Goal: Ask a question: Seek information or help from site administrators or community

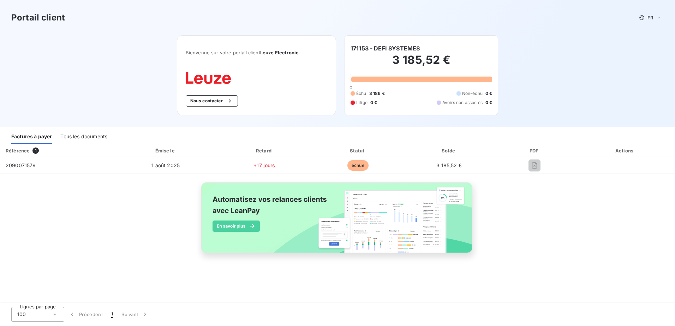
drag, startPoint x: 72, startPoint y: 135, endPoint x: 81, endPoint y: 132, distance: 9.8
click at [72, 135] on div "Tous les documents" at bounding box center [83, 136] width 47 height 15
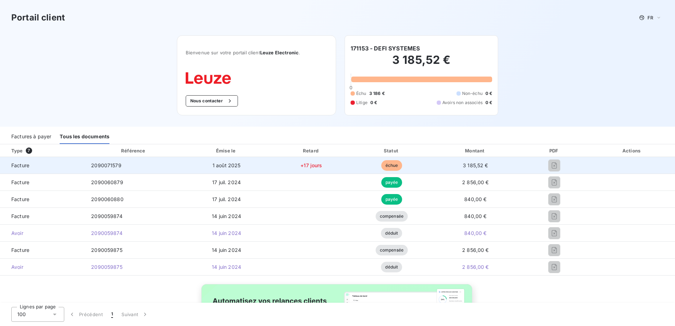
click at [539, 165] on div at bounding box center [555, 165] width 58 height 11
click at [391, 164] on span "échue" at bounding box center [392, 165] width 21 height 11
drag, startPoint x: 250, startPoint y: 164, endPoint x: 233, endPoint y: 165, distance: 17.0
click at [233, 165] on td "1 août 2025" at bounding box center [226, 165] width 88 height 17
drag, startPoint x: 110, startPoint y: 166, endPoint x: 94, endPoint y: 165, distance: 16.6
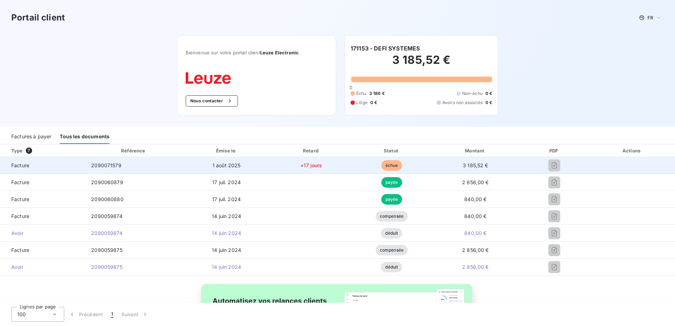
click at [110, 166] on span "2090071579" at bounding box center [106, 165] width 30 height 6
click at [19, 165] on span "Facture" at bounding box center [43, 165] width 74 height 7
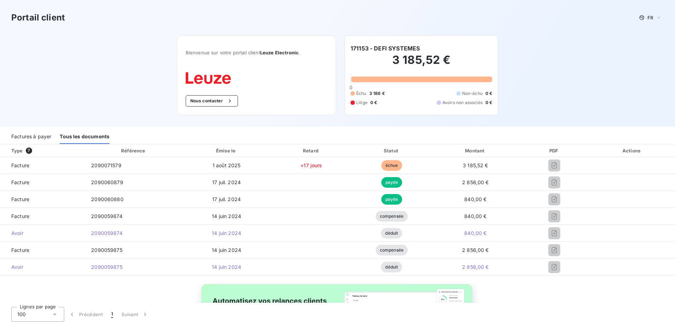
click at [199, 101] on button "Nous contacter" at bounding box center [212, 100] width 52 height 11
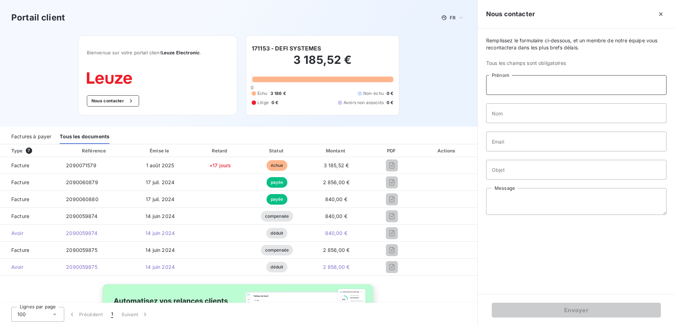
click at [543, 87] on input "Prénom" at bounding box center [576, 85] width 181 height 20
type input "[PERSON_NAME]"
type input "Véronique"
type input "[EMAIL_ADDRESS][DOMAIN_NAME]"
type input "FACTURE"
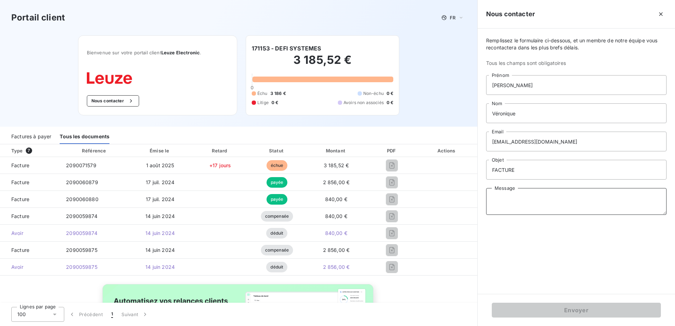
drag, startPoint x: 519, startPoint y: 206, endPoint x: 674, endPoint y: 190, distance: 156.2
click at [522, 205] on textarea "Message" at bounding box center [576, 201] width 181 height 27
type textarea "b"
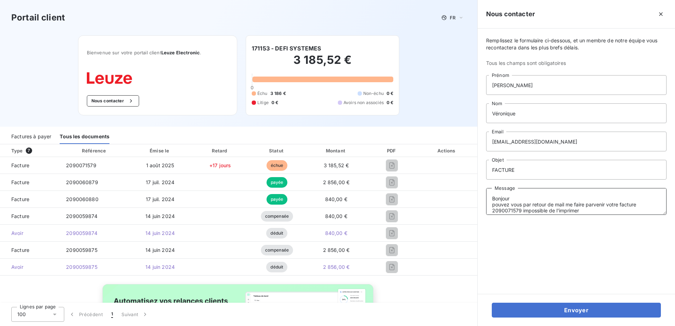
scroll to position [5, 0]
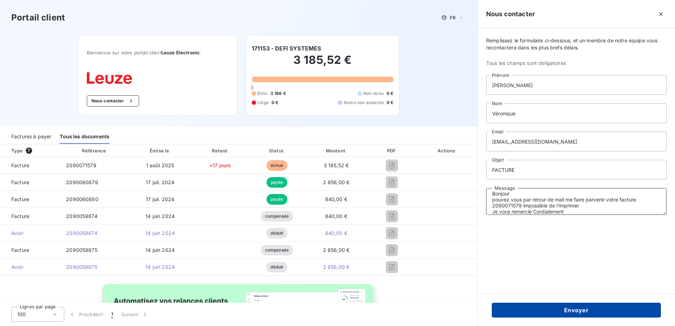
type textarea "Bonjour pouvez vous par retour de mail me faire parvenir votre facture 20900715…"
drag, startPoint x: 583, startPoint y: 309, endPoint x: 588, endPoint y: 309, distance: 5.0
click at [583, 309] on button "Envoyer" at bounding box center [576, 310] width 169 height 15
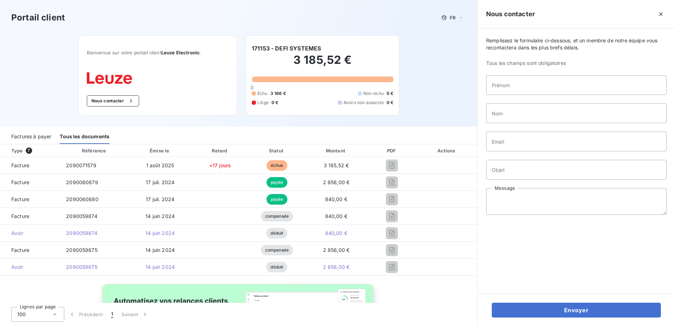
scroll to position [0, 0]
